Goal: Task Accomplishment & Management: Manage account settings

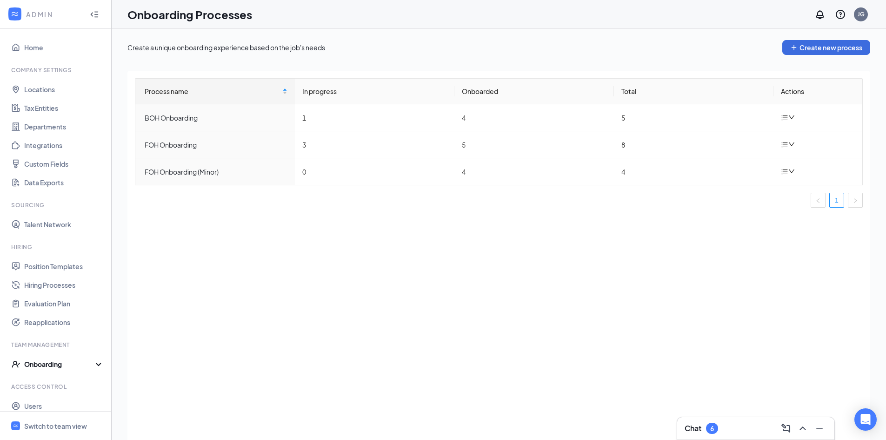
click at [749, 423] on div "Chat 6" at bounding box center [756, 428] width 142 height 15
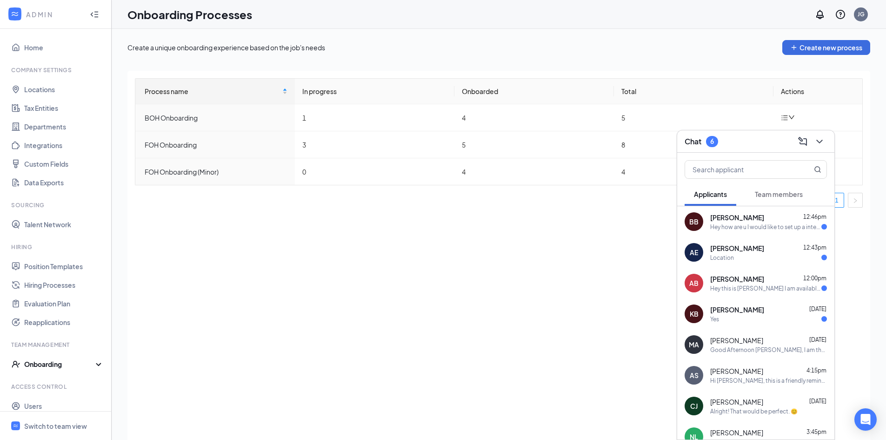
click at [769, 192] on span "Team members" at bounding box center [779, 194] width 48 height 8
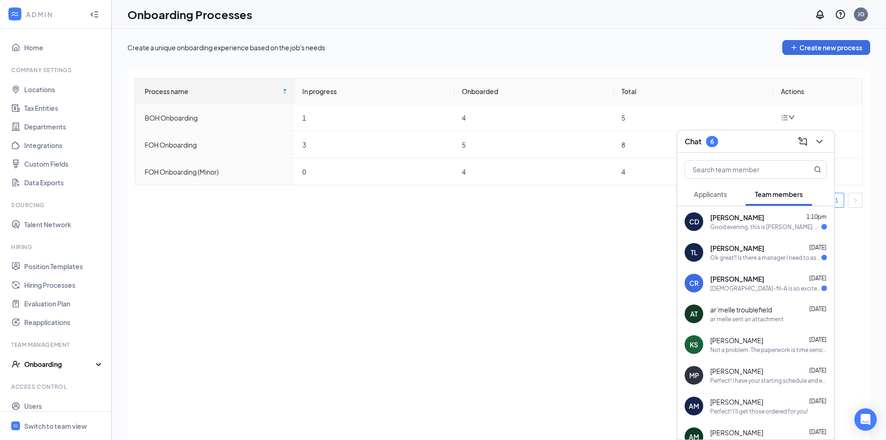
click at [755, 252] on span "[PERSON_NAME]" at bounding box center [737, 247] width 54 height 9
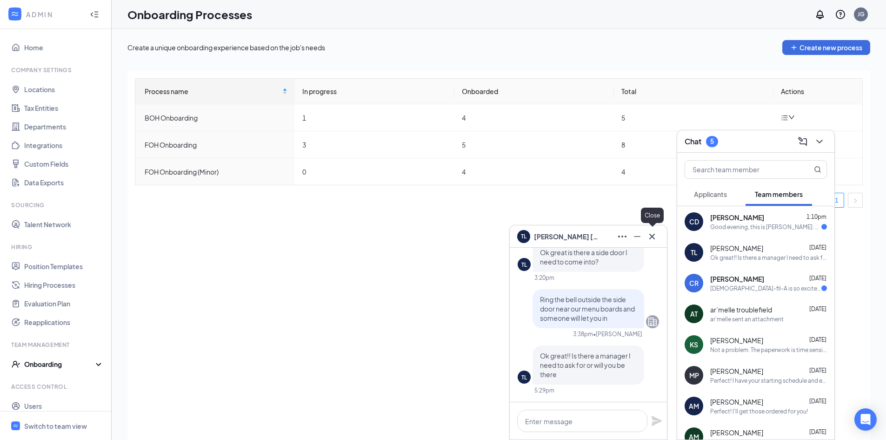
click at [657, 235] on icon "Cross" at bounding box center [652, 236] width 11 height 11
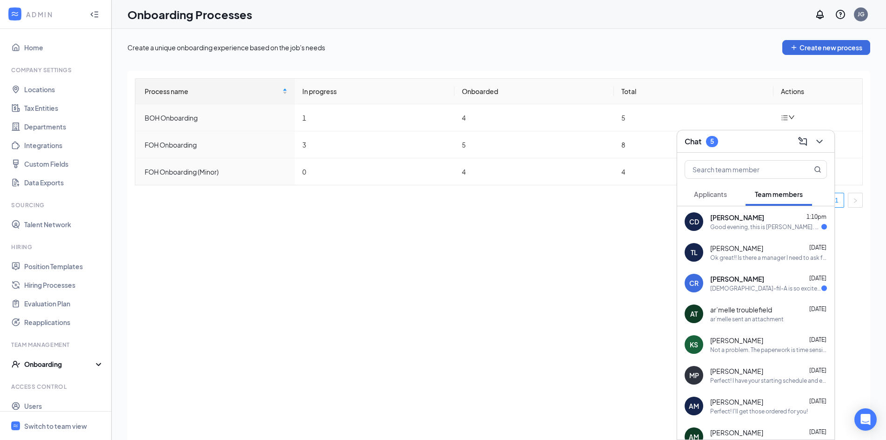
click at [759, 287] on div "[DEMOGRAPHIC_DATA]-fil-A is so excited for you to join our team! Do you know an…" at bounding box center [765, 288] width 111 height 8
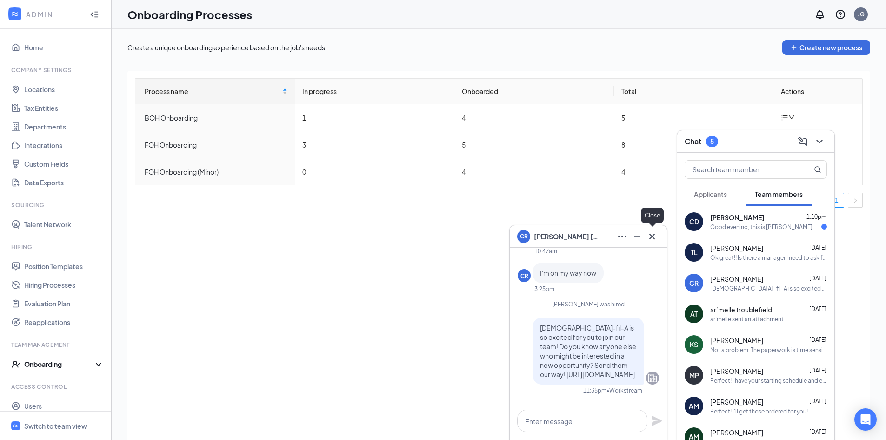
click at [654, 236] on icon "Cross" at bounding box center [652, 236] width 11 height 11
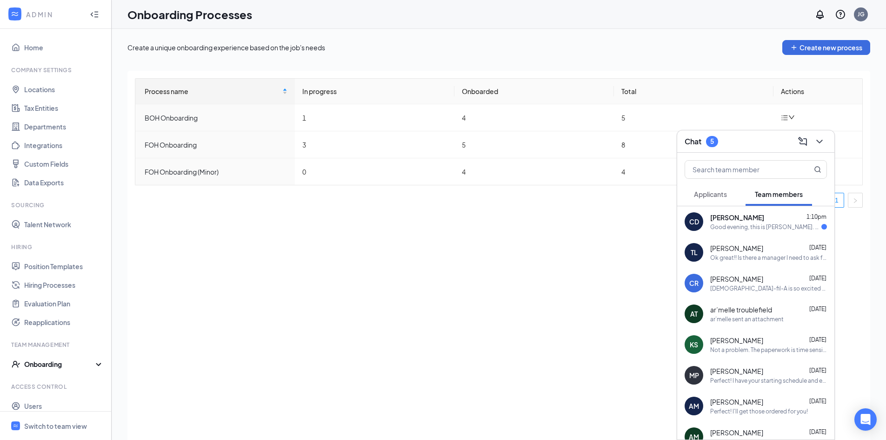
click at [726, 232] on div "CD [PERSON_NAME] 1:10pm Good evening, this is [PERSON_NAME]. Please let me know…" at bounding box center [755, 221] width 157 height 31
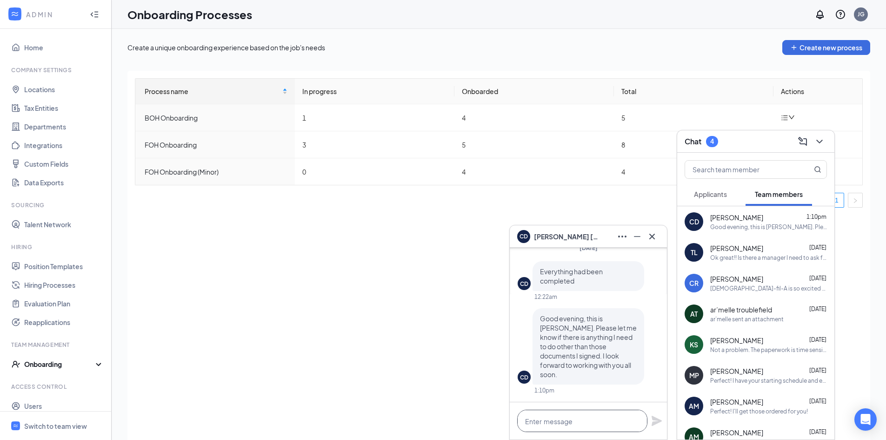
click at [569, 419] on textarea at bounding box center [582, 420] width 130 height 22
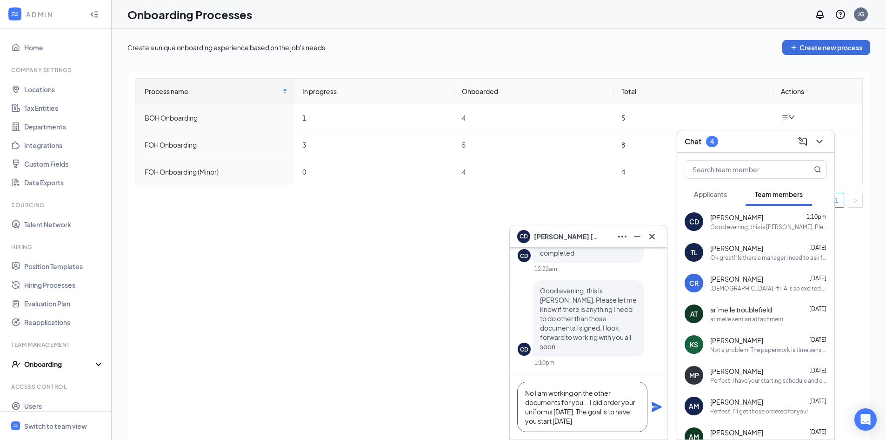
type textarea "No I am working on the other documents for you... I did order your uniforms [DA…"
click at [657, 407] on icon "Plane" at bounding box center [657, 406] width 10 height 10
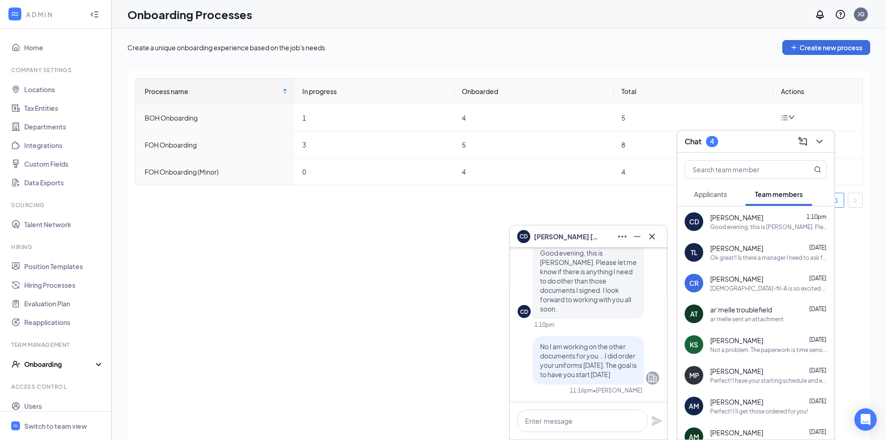
scroll to position [0, 0]
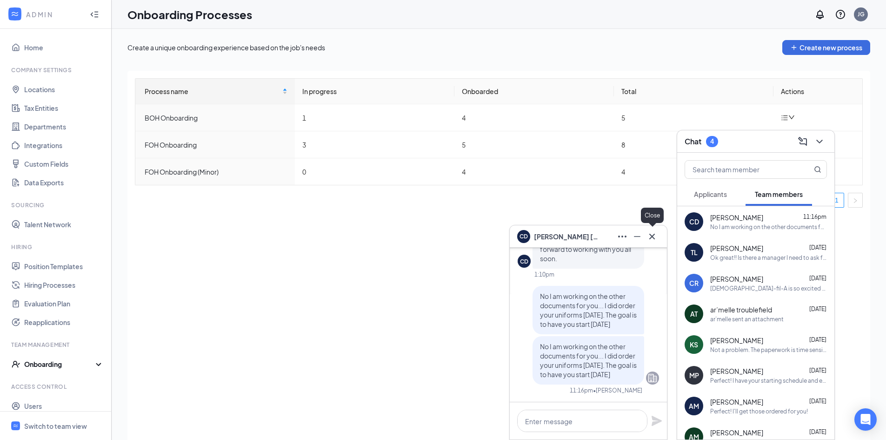
click at [655, 233] on icon "Cross" at bounding box center [652, 236] width 11 height 11
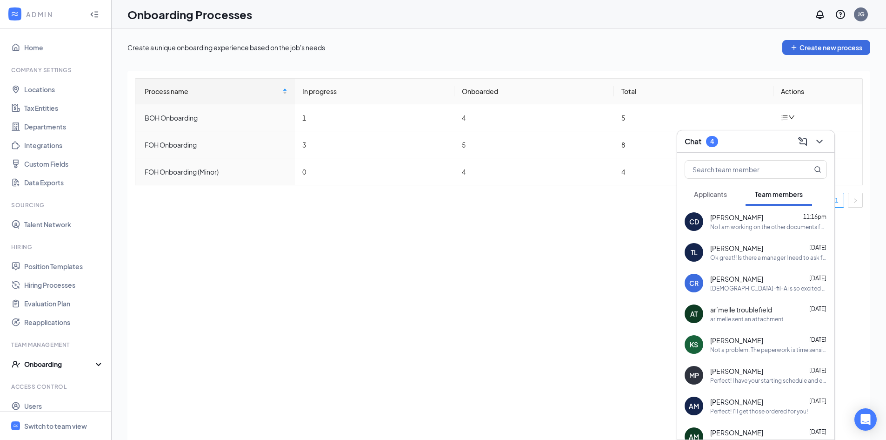
click at [741, 147] on div "Chat 4" at bounding box center [756, 141] width 142 height 14
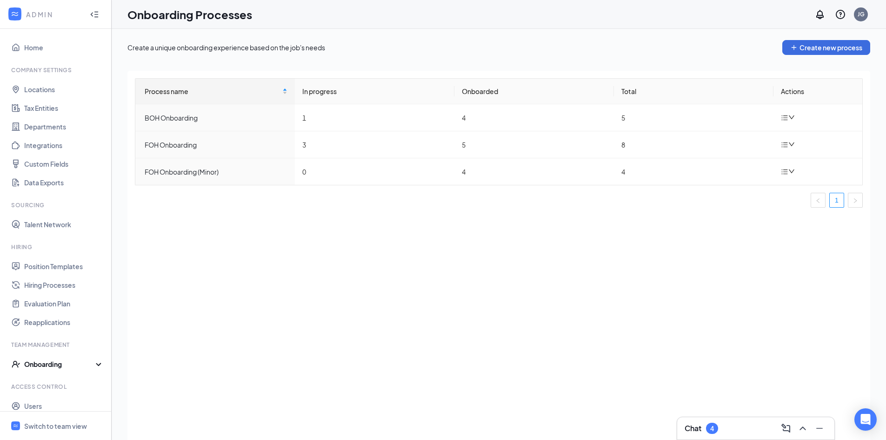
click at [755, 312] on div "Process name In progress Onboarded Total Actions BOH Onboarding 1 4 5 FOH Onboa…" at bounding box center [498, 267] width 743 height 392
click at [61, 420] on span "Switch to team view" at bounding box center [64, 425] width 80 height 28
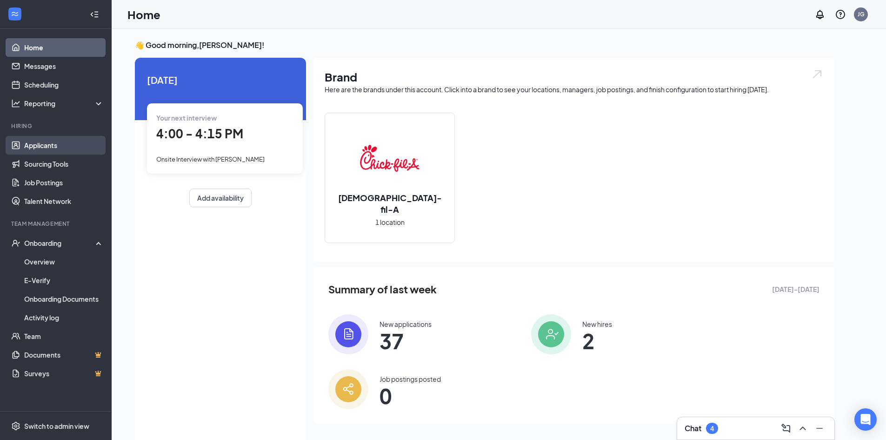
click at [36, 142] on link "Applicants" at bounding box center [64, 145] width 80 height 19
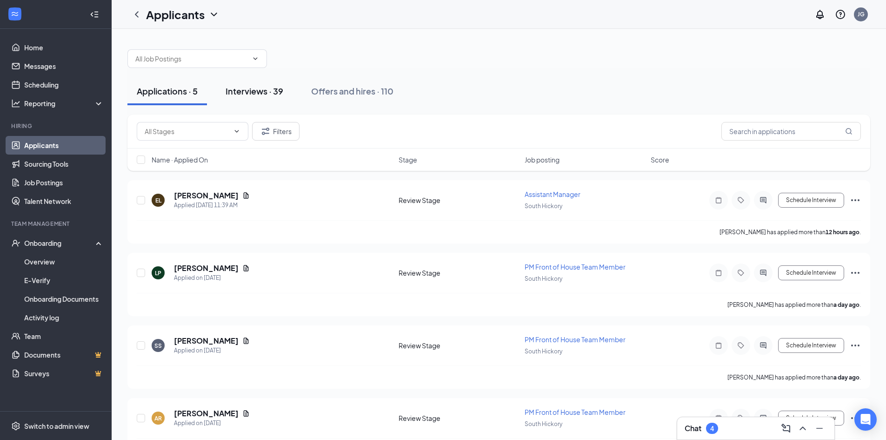
click at [267, 88] on div "Interviews · 39" at bounding box center [255, 91] width 58 height 12
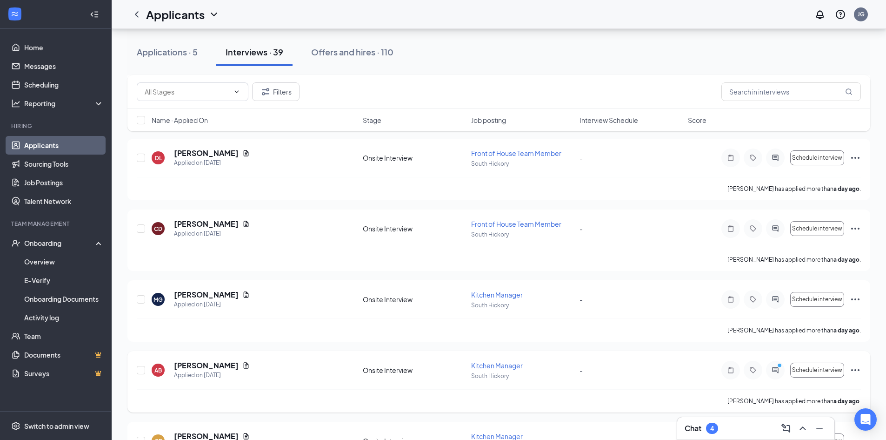
scroll to position [1070, 0]
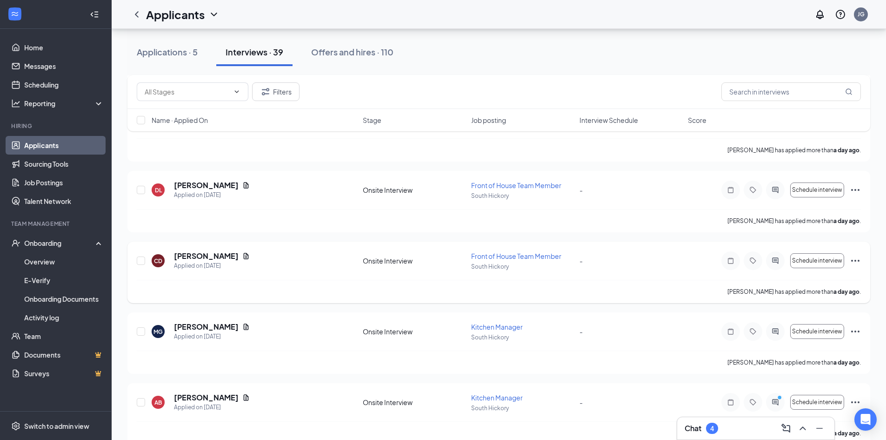
click at [851, 260] on icon "Ellipses" at bounding box center [855, 261] width 8 height 2
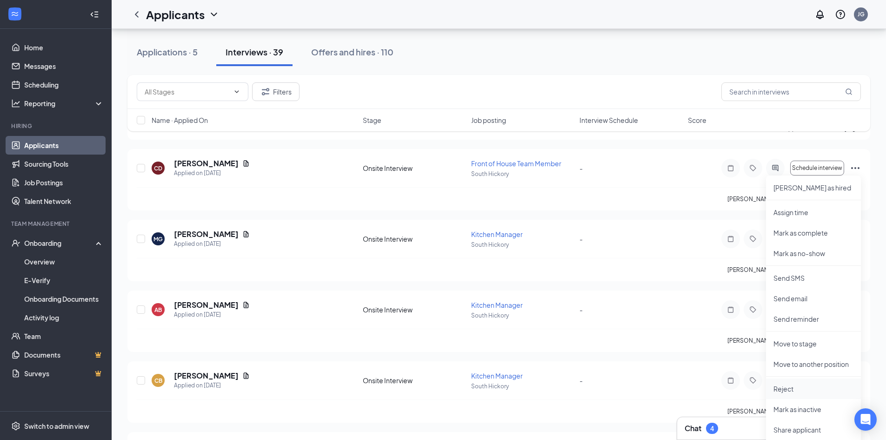
scroll to position [1163, 0]
click at [799, 387] on p "Reject" at bounding box center [814, 387] width 80 height 9
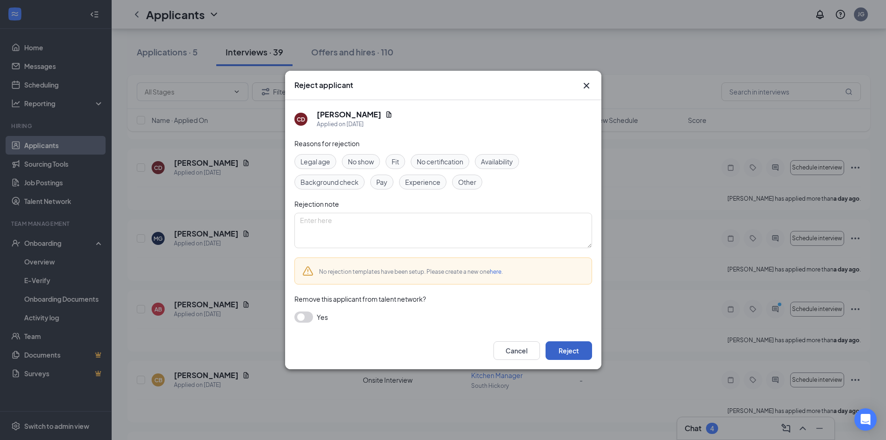
click at [552, 350] on button "Reject" at bounding box center [569, 350] width 47 height 19
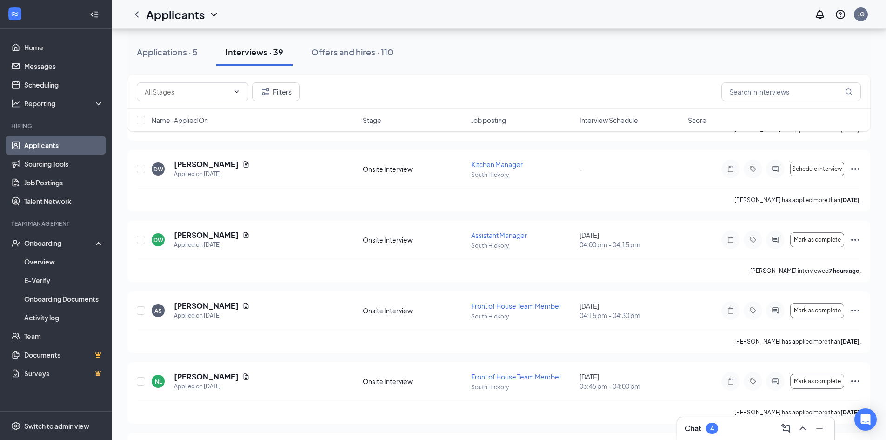
scroll to position [2186, 0]
